Goal: Information Seeking & Learning: Compare options

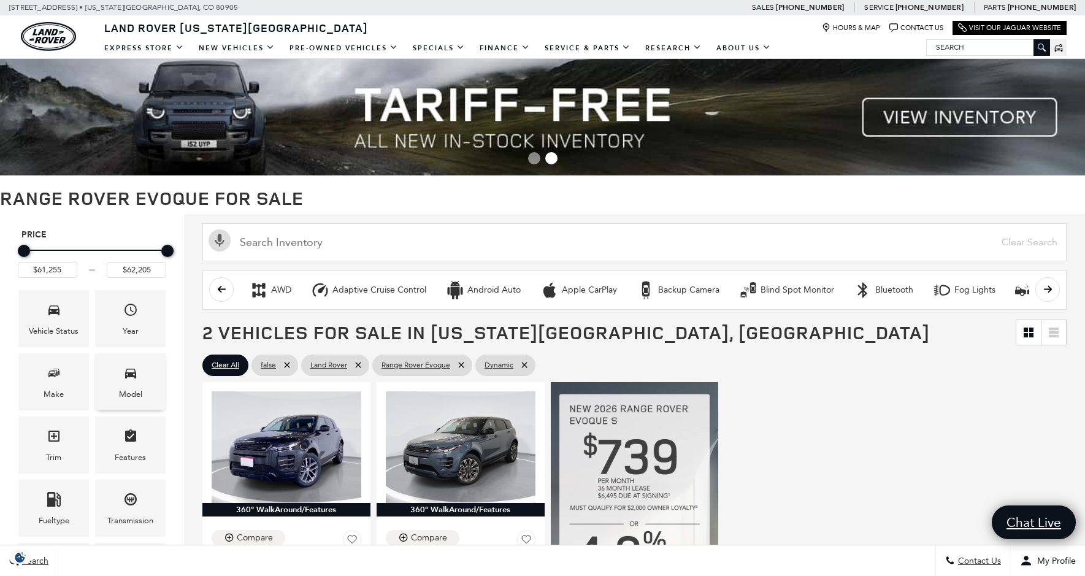
click at [133, 378] on icon "Model" at bounding box center [130, 373] width 15 height 15
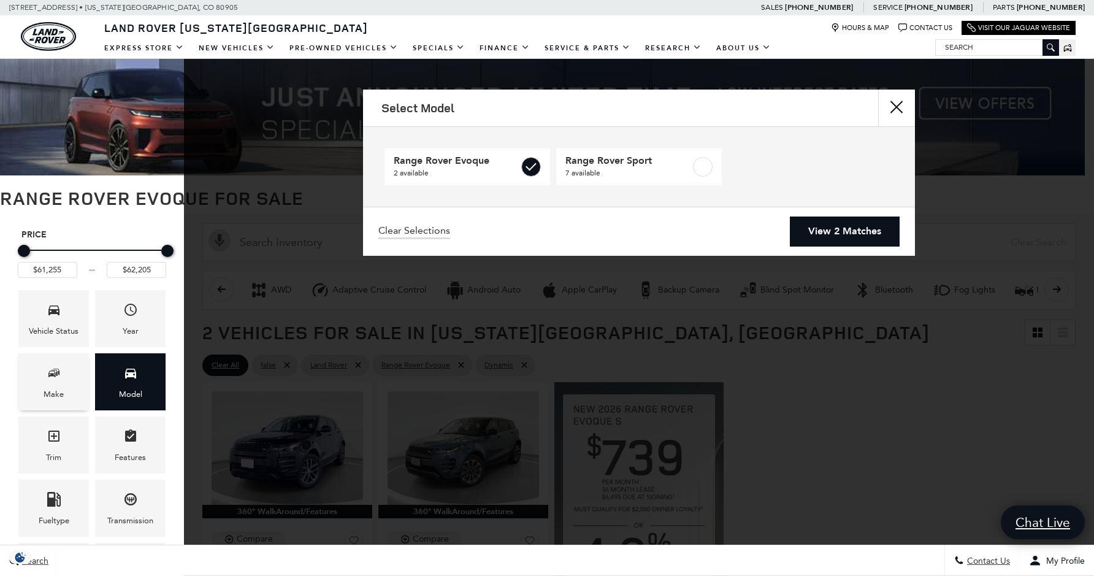
click at [67, 380] on div "Make" at bounding box center [53, 381] width 71 height 57
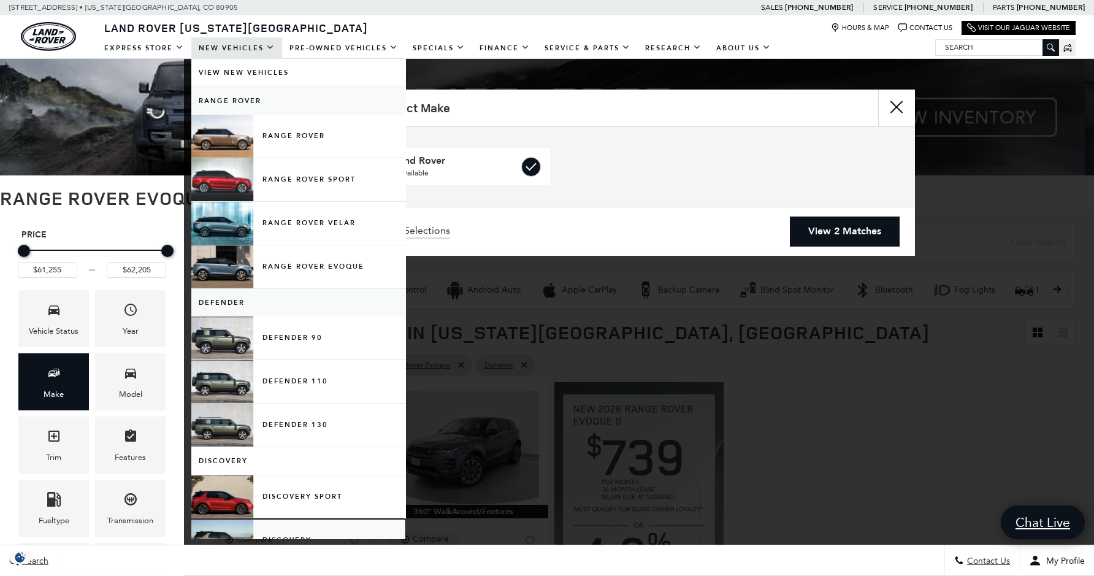
click at [233, 526] on link "Discovery" at bounding box center [298, 540] width 215 height 43
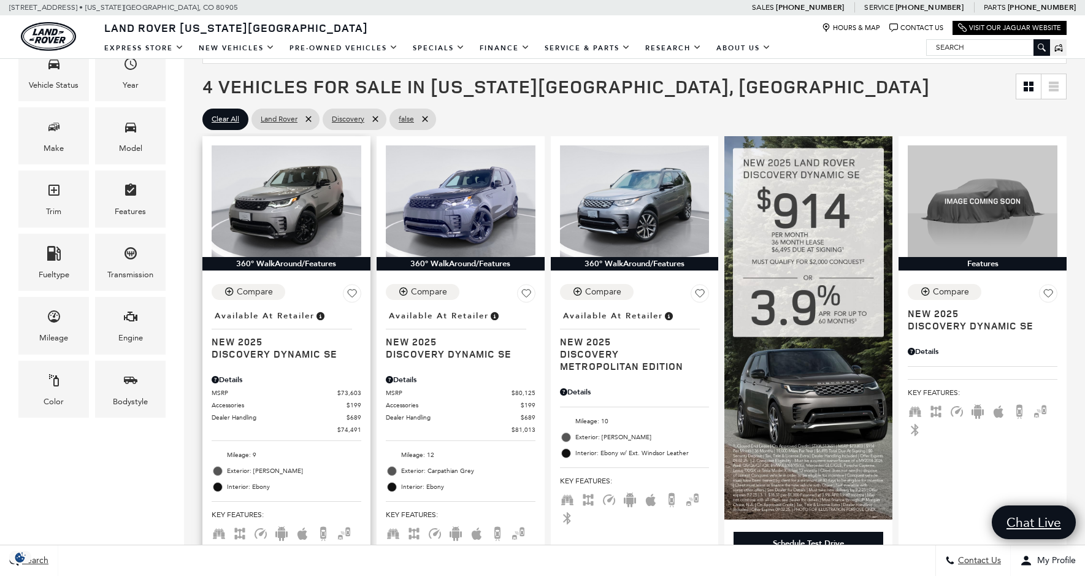
scroll to position [245, 0]
click at [130, 311] on icon "Engine" at bounding box center [130, 317] width 15 height 15
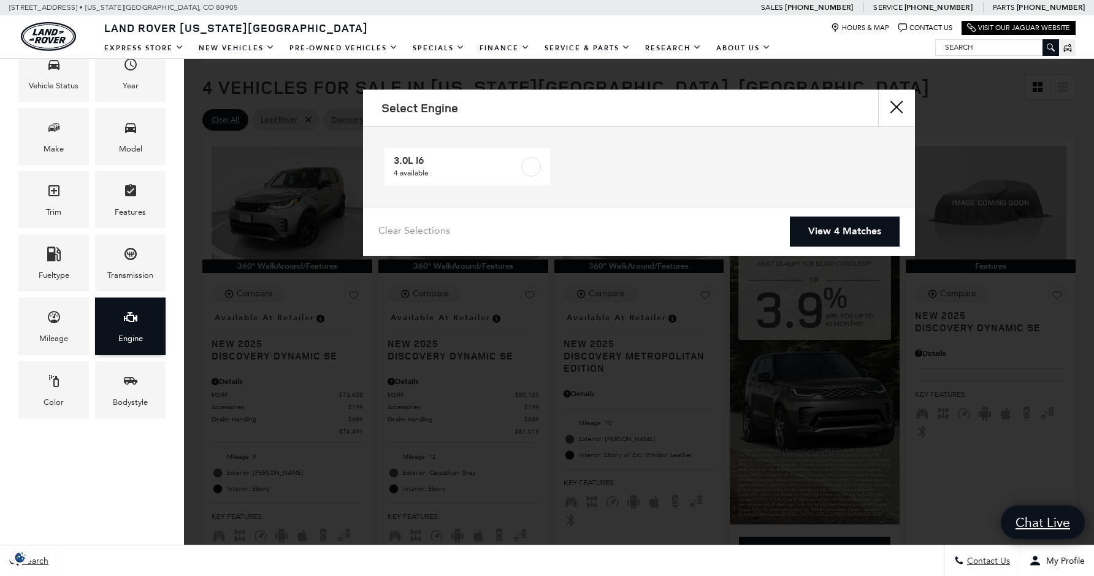
click at [130, 311] on icon "Engine" at bounding box center [130, 317] width 15 height 15
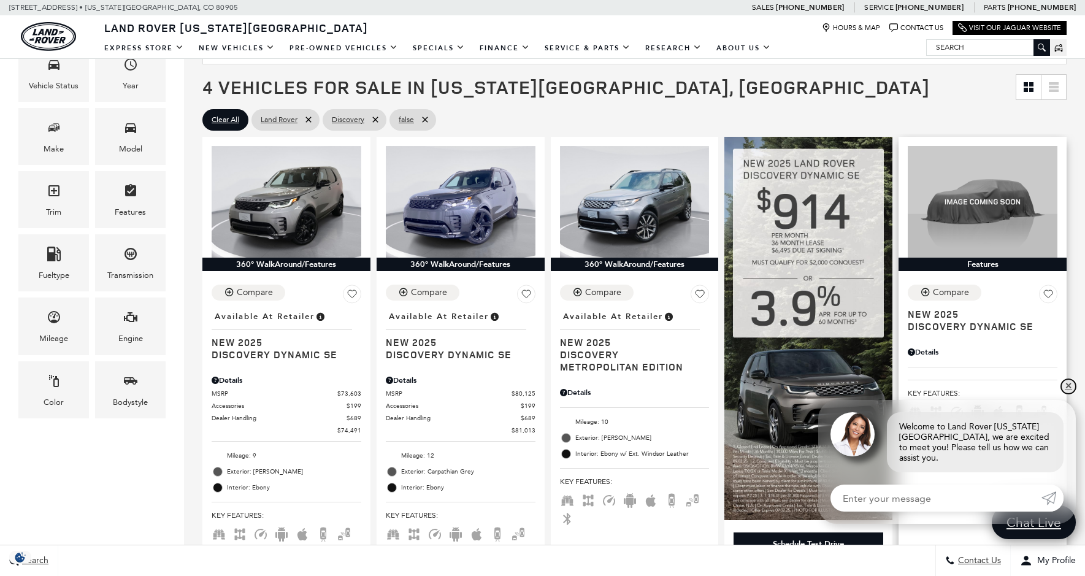
click at [1065, 394] on link "✕" at bounding box center [1068, 386] width 15 height 15
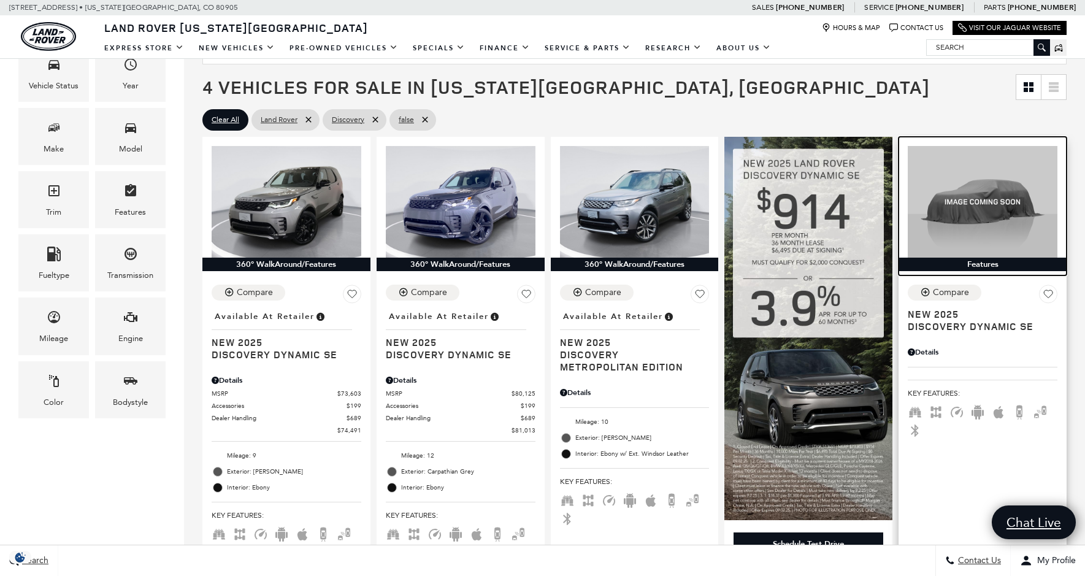
click at [989, 189] on img at bounding box center [983, 202] width 150 height 112
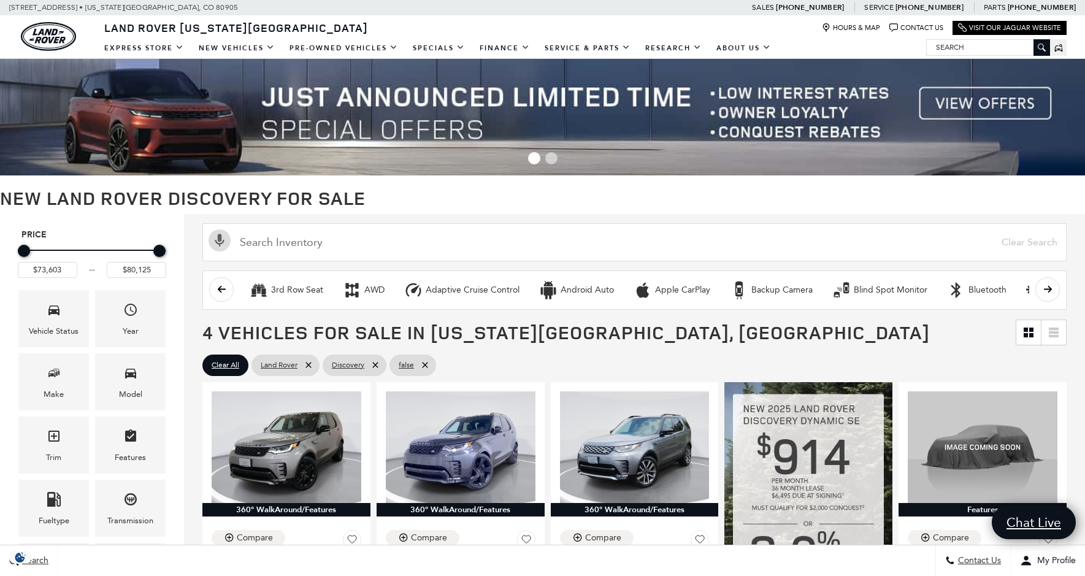
scroll to position [245, 0]
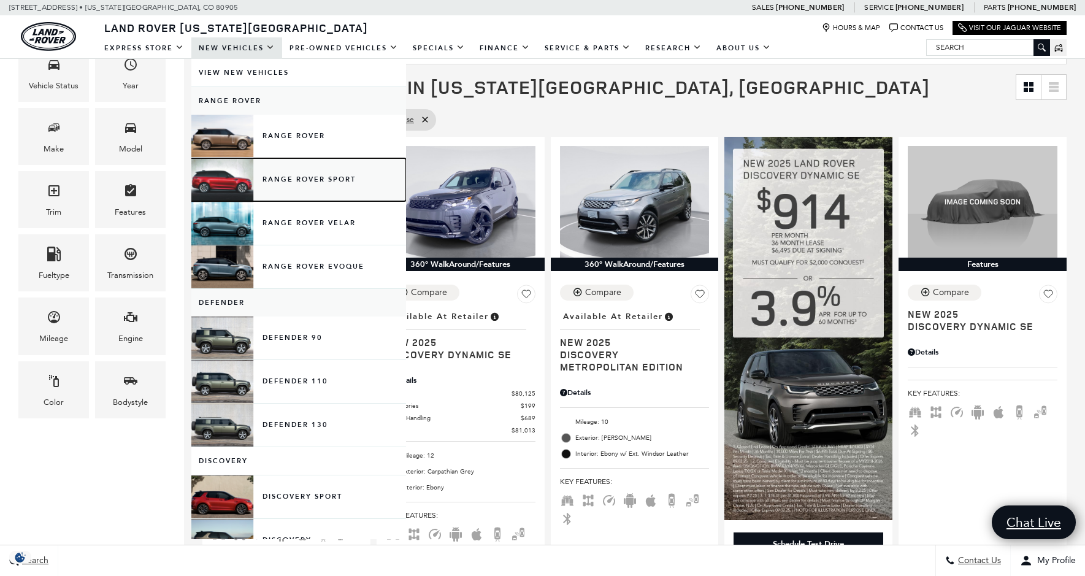
click at [221, 180] on link "Range Rover Sport" at bounding box center [298, 179] width 215 height 43
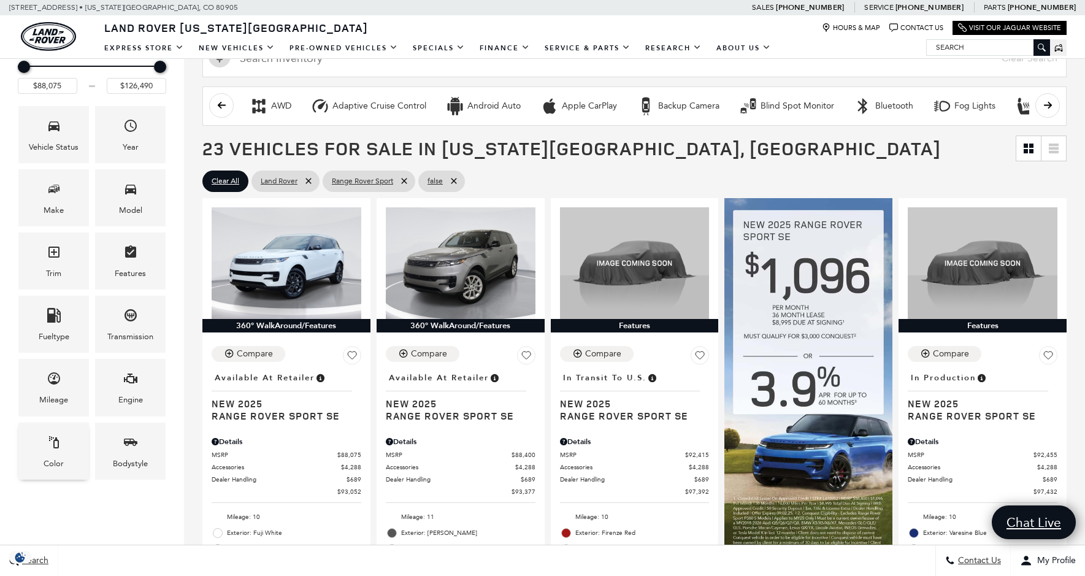
click at [64, 444] on div "Color" at bounding box center [53, 451] width 71 height 57
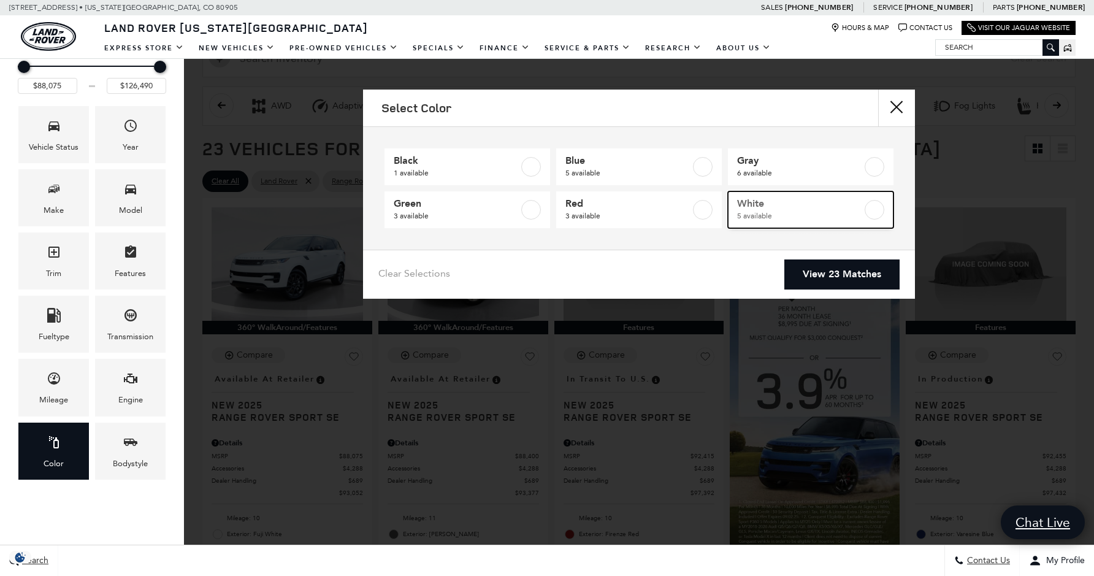
click at [807, 216] on span "5 available" at bounding box center [799, 216] width 125 height 12
type input "$116,999"
checkbox input "true"
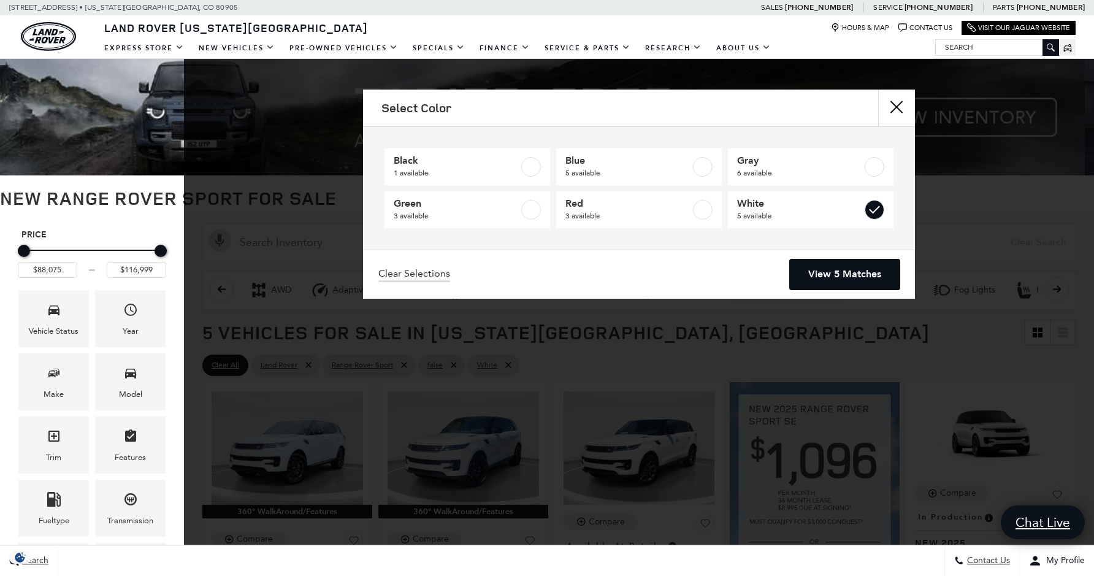
click at [829, 283] on link "View 5 Matches" at bounding box center [845, 274] width 110 height 30
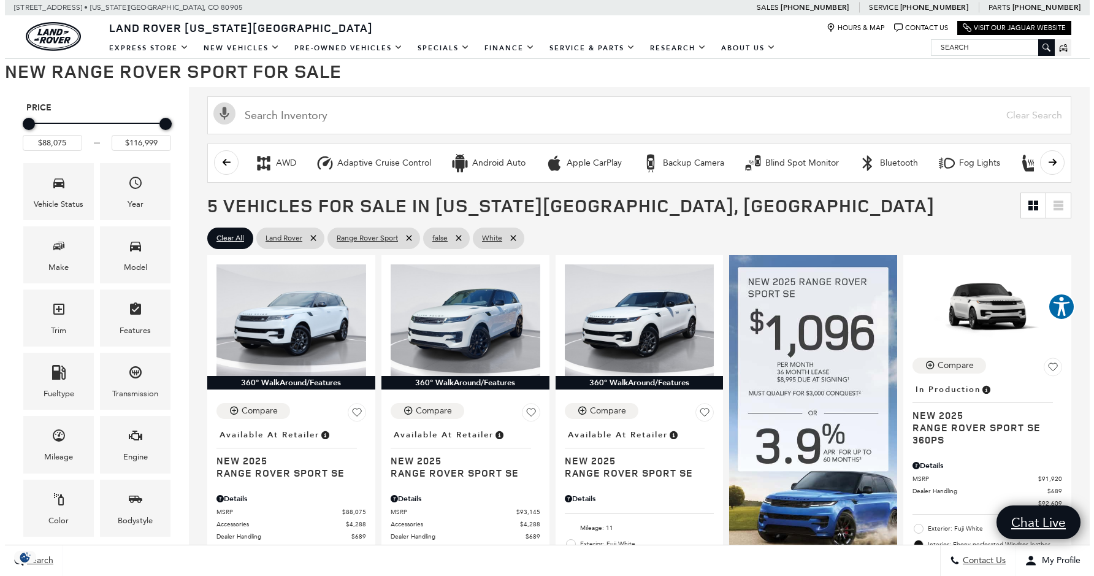
scroll to position [123, 0]
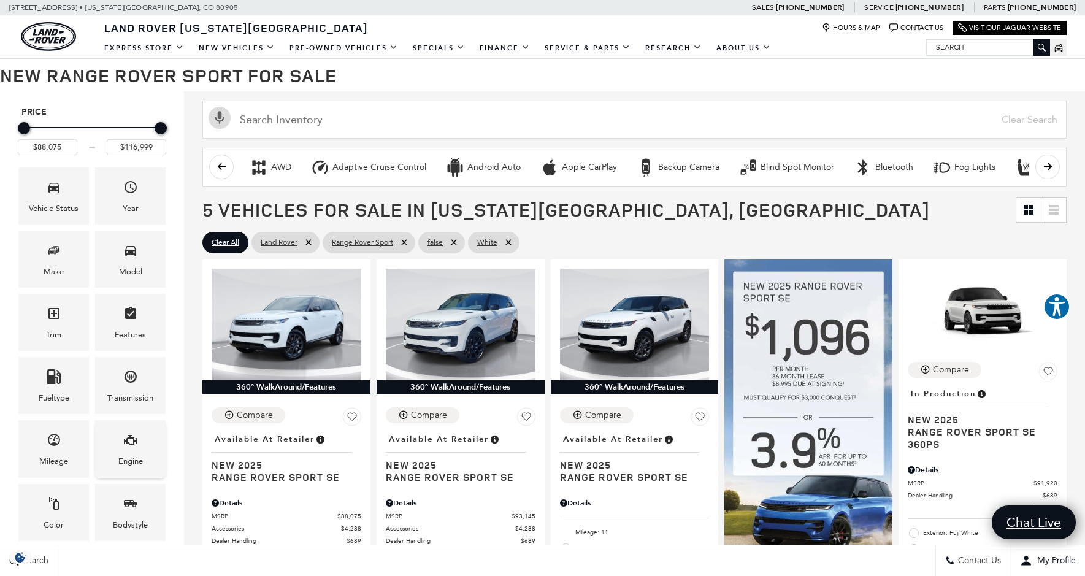
click at [143, 465] on div "Engine" at bounding box center [130, 448] width 71 height 57
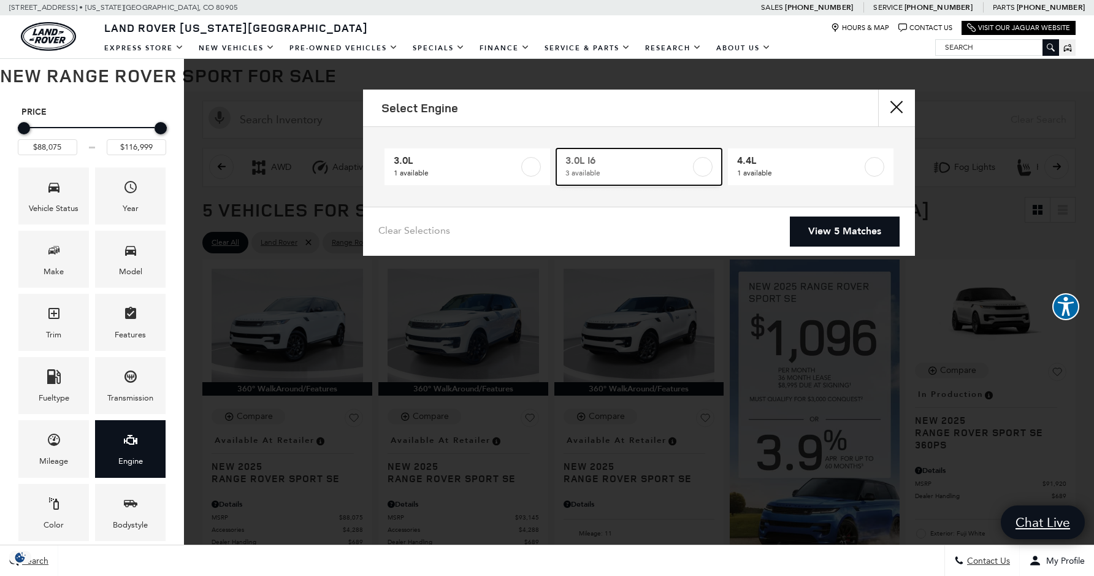
click at [621, 165] on span "3.0L I6" at bounding box center [628, 161] width 125 height 12
type input "$93,145"
checkbox input "true"
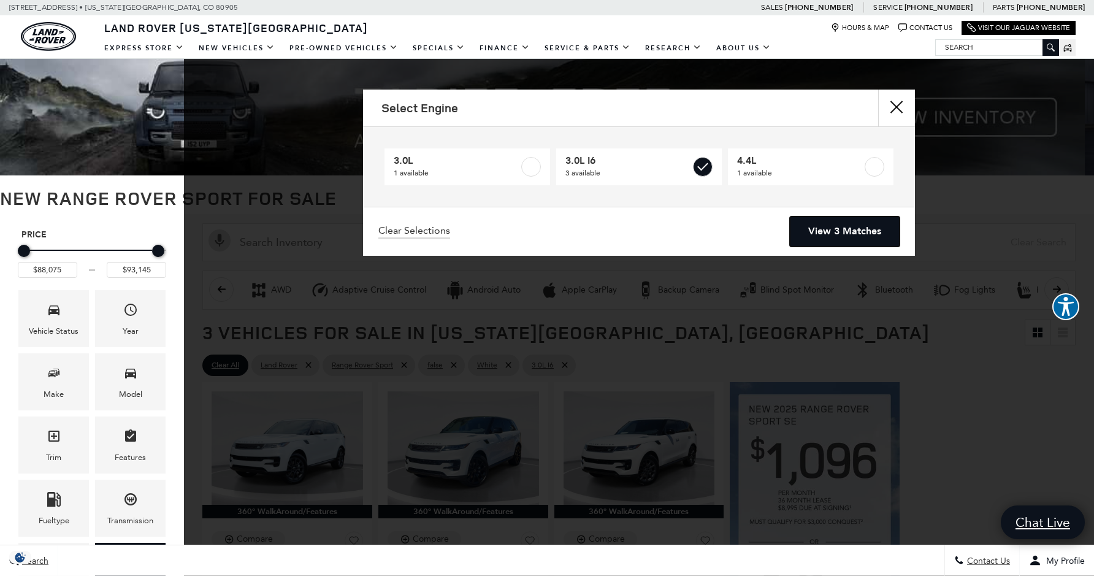
click at [821, 234] on link "View 3 Matches" at bounding box center [845, 232] width 110 height 30
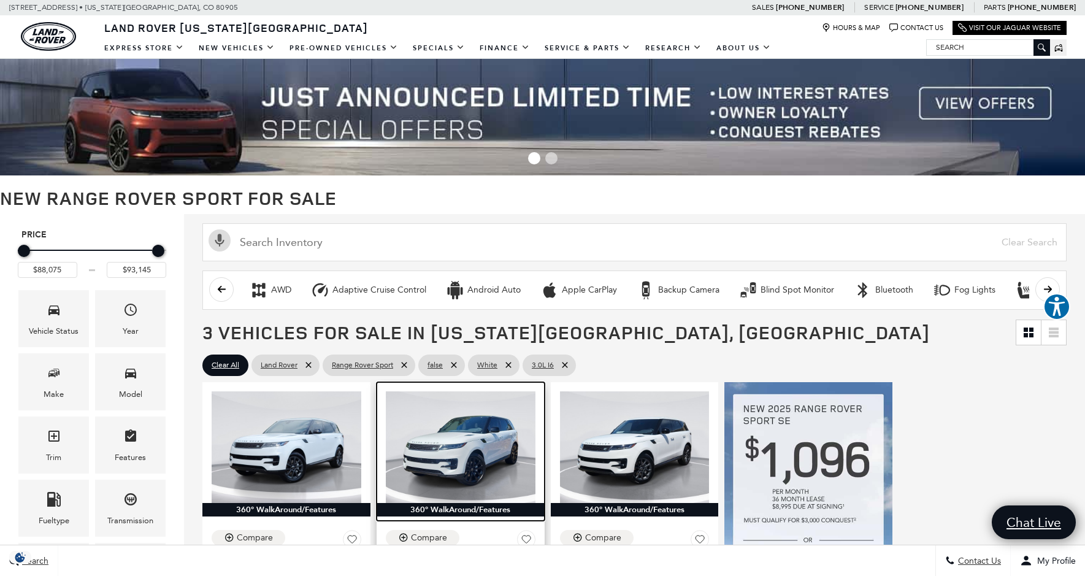
click at [453, 447] on img at bounding box center [461, 447] width 150 height 112
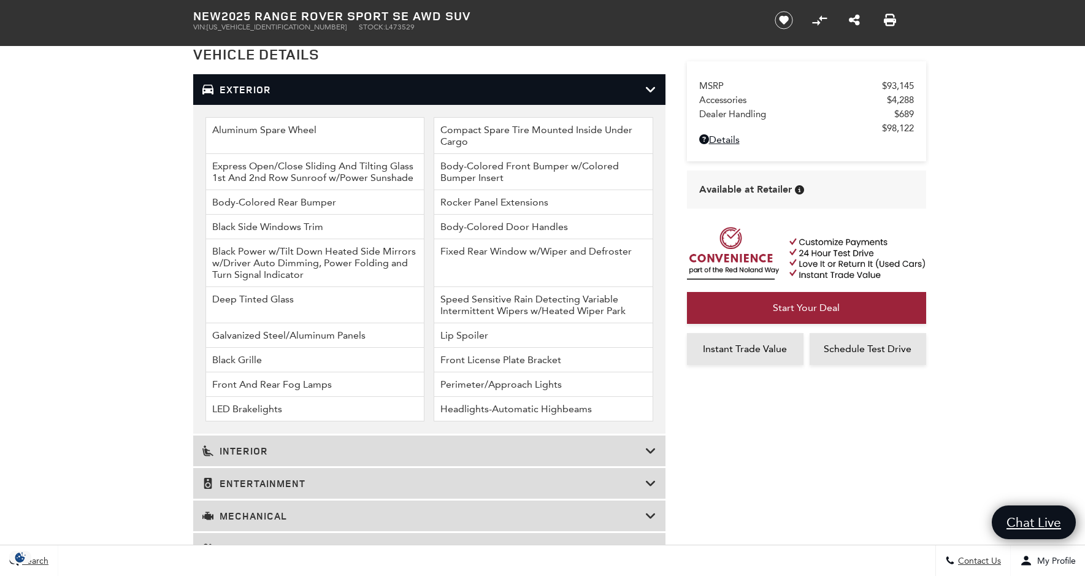
scroll to position [1717, 0]
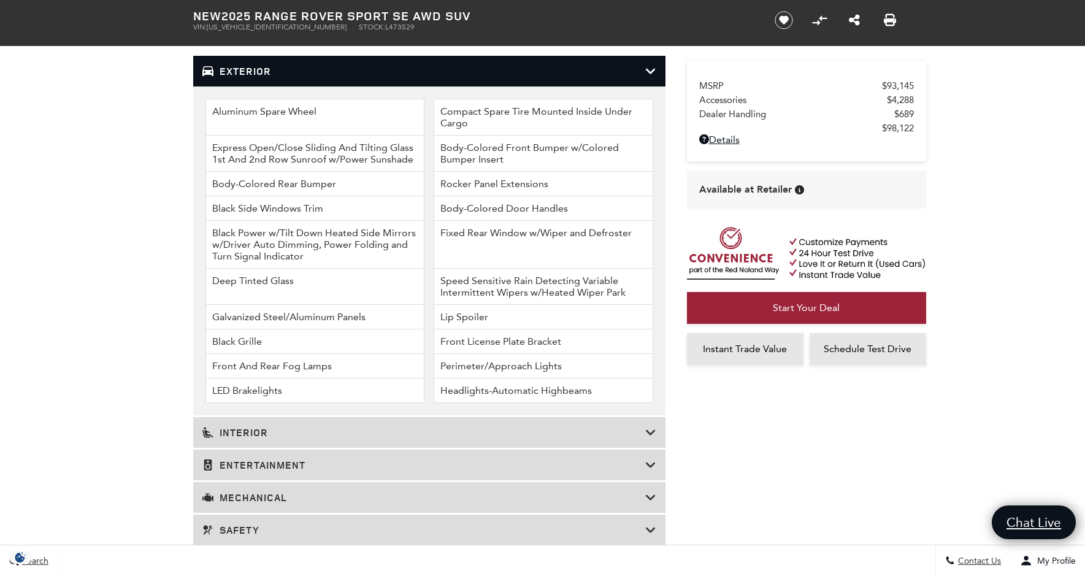
click at [351, 497] on h3 "Mechanical" at bounding box center [423, 497] width 443 height 12
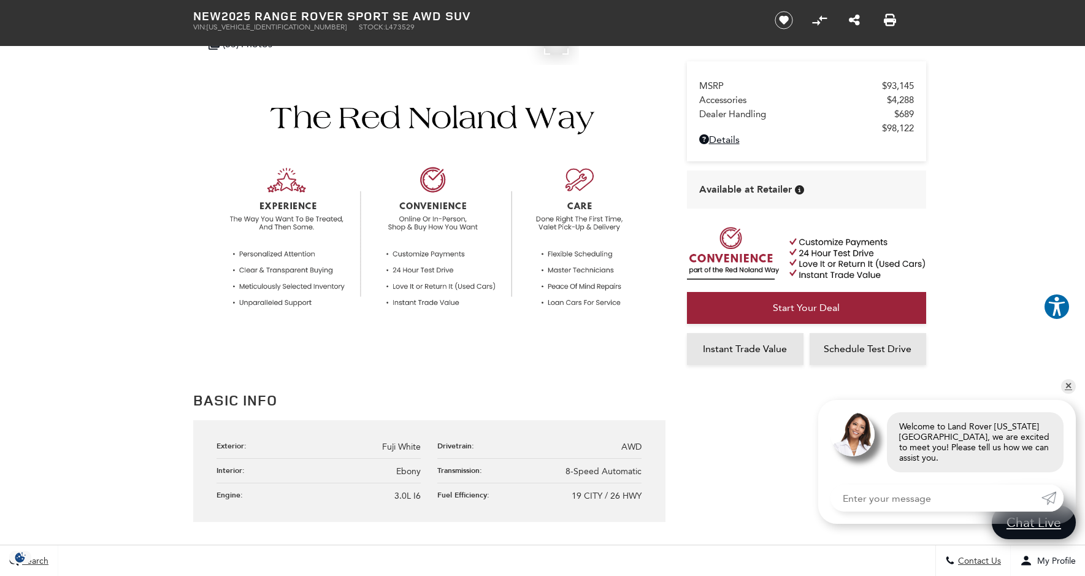
scroll to position [0, 0]
